Goal: Information Seeking & Learning: Learn about a topic

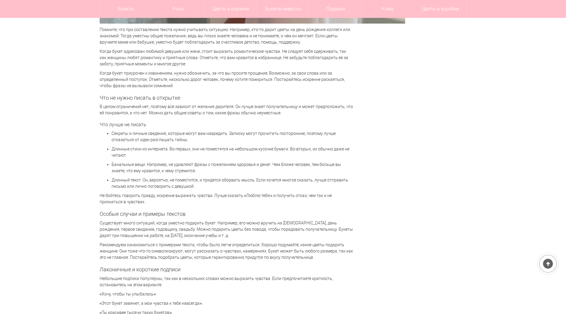
scroll to position [1341, 0]
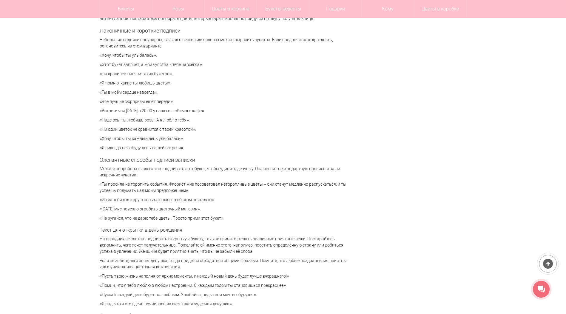
drag, startPoint x: 102, startPoint y: 209, endPoint x: 201, endPoint y: 210, distance: 99.0
click at [201, 210] on p "«[DATE] мне повезло ограбить цветочный магазин»." at bounding box center [226, 209] width 253 height 6
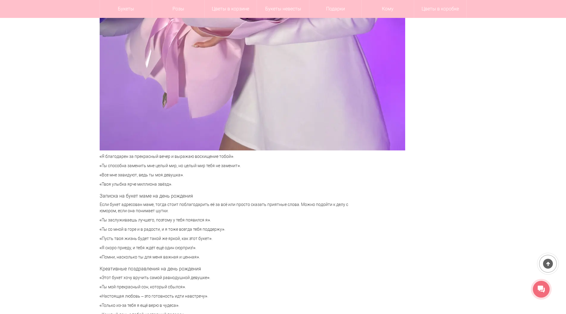
scroll to position [1908, 0]
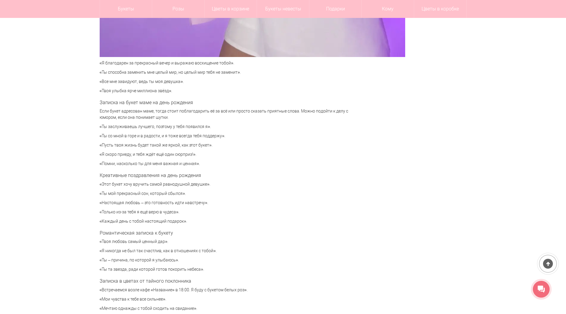
drag, startPoint x: 102, startPoint y: 184, endPoint x: 206, endPoint y: 180, distance: 104.1
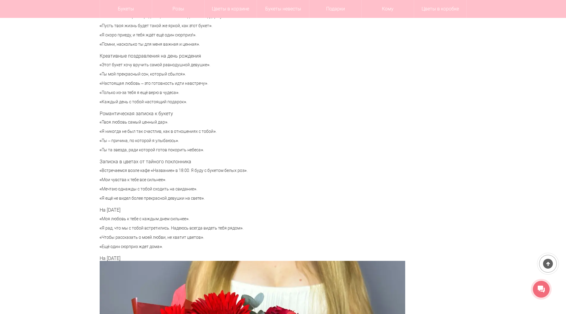
scroll to position [2057, 0]
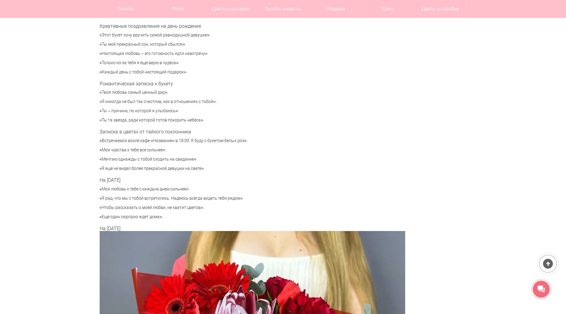
click at [110, 160] on p "«Мечтаю однажды с тобой сходить на свидание»." at bounding box center [226, 159] width 253 height 6
drag, startPoint x: 102, startPoint y: 197, endPoint x: 244, endPoint y: 193, distance: 141.4
copy p "Я рад, что мы с тобой встретились. Надеюсь всегда видеть тебя рядом»."
drag, startPoint x: 140, startPoint y: 209, endPoint x: 130, endPoint y: 203, distance: 12.2
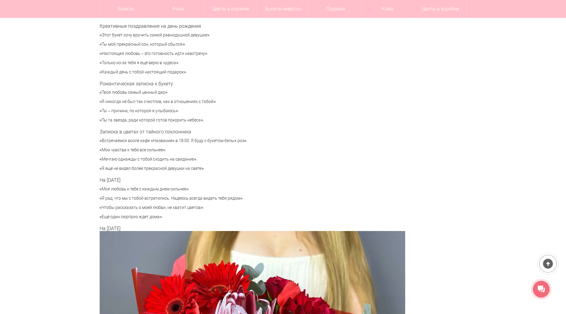
click at [140, 209] on p "«Чтобы рассказать о моей любви, не хватит цветов»." at bounding box center [226, 207] width 253 height 6
drag, startPoint x: 102, startPoint y: 197, endPoint x: 240, endPoint y: 194, distance: 138.7
copy p "Я рад, что мы с тобой встретились. Надеюсь всегда видеть тебя рядом"
click at [125, 189] on p "«Моя любовь к тебе с каждым днем сильнее»." at bounding box center [226, 189] width 253 height 6
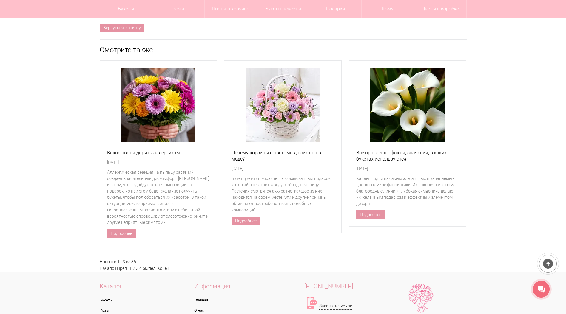
scroll to position [2832, 0]
